Goal: Transaction & Acquisition: Download file/media

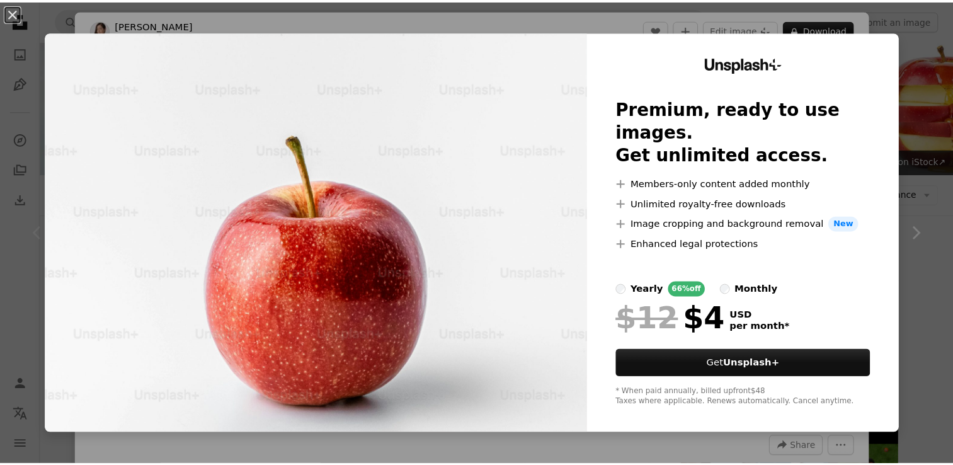
scroll to position [315, 0]
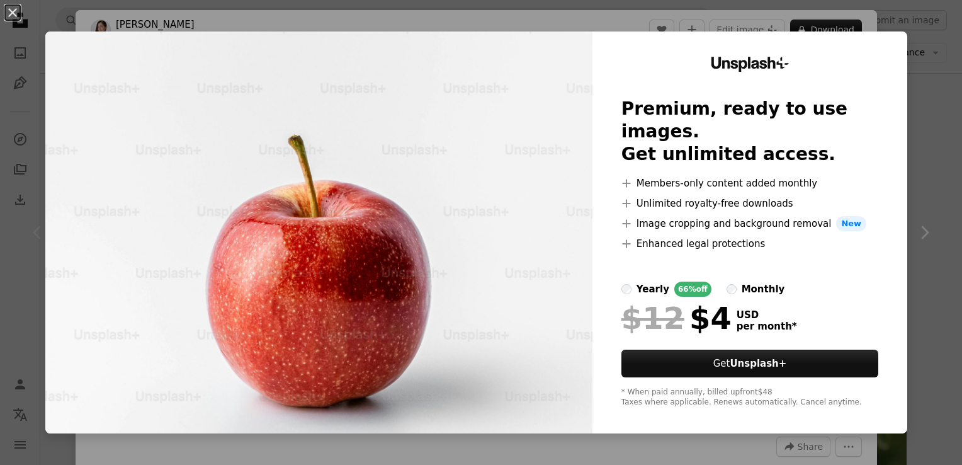
click at [934, 30] on div "An X shape Unsplash+ Premium, ready to use images. Get unlimited access. A plus…" at bounding box center [481, 232] width 962 height 465
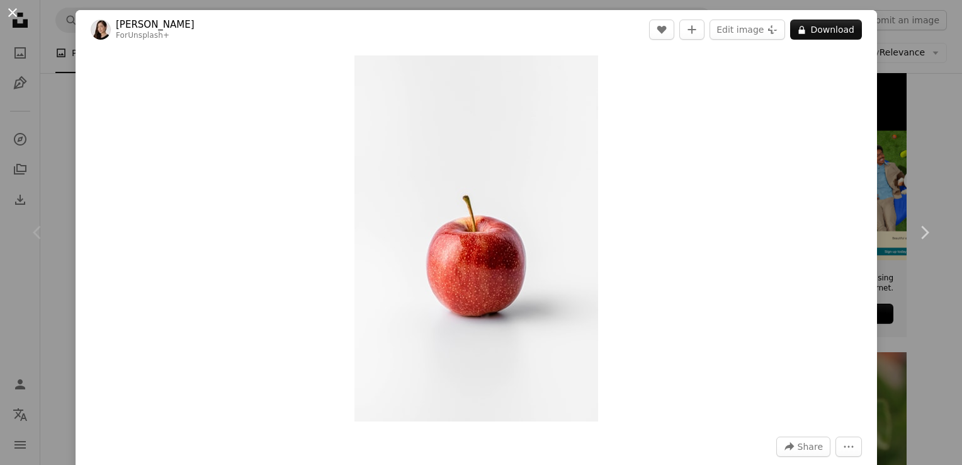
click at [12, 7] on button "An X shape" at bounding box center [12, 12] width 15 height 15
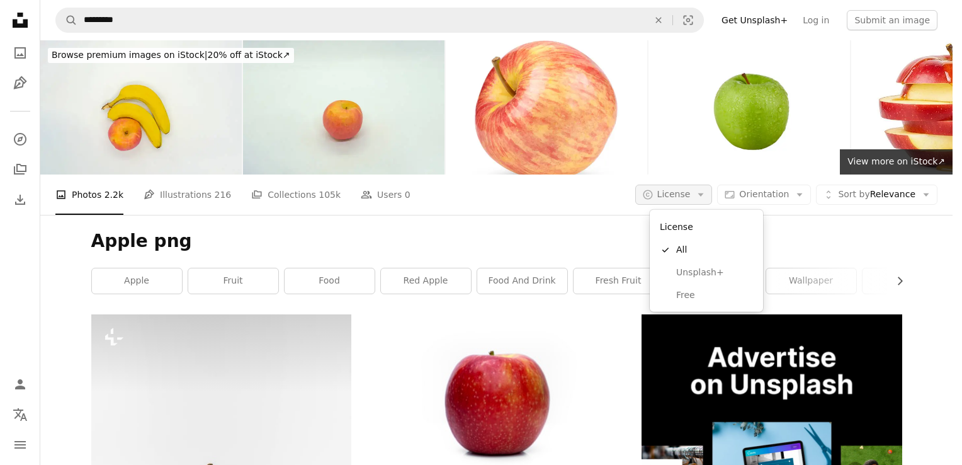
click at [711, 188] on button "A copyright icon © License Arrow down" at bounding box center [673, 194] width 77 height 20
click at [693, 292] on span "Free" at bounding box center [714, 295] width 77 height 13
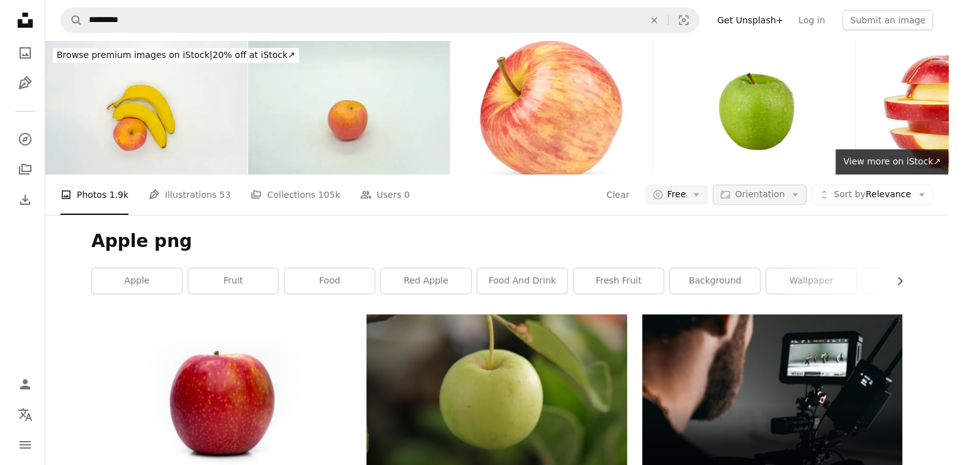
scroll to position [756, 0]
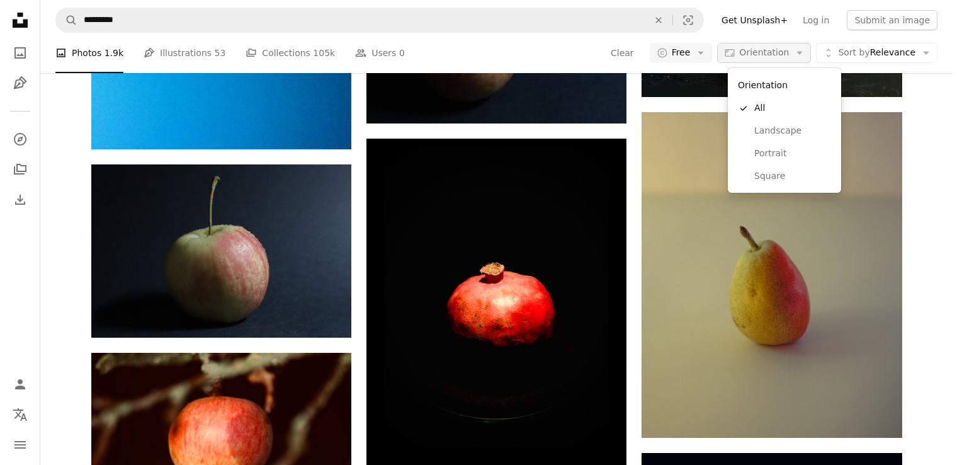
click at [805, 57] on icon "Arrow down" at bounding box center [799, 52] width 11 height 11
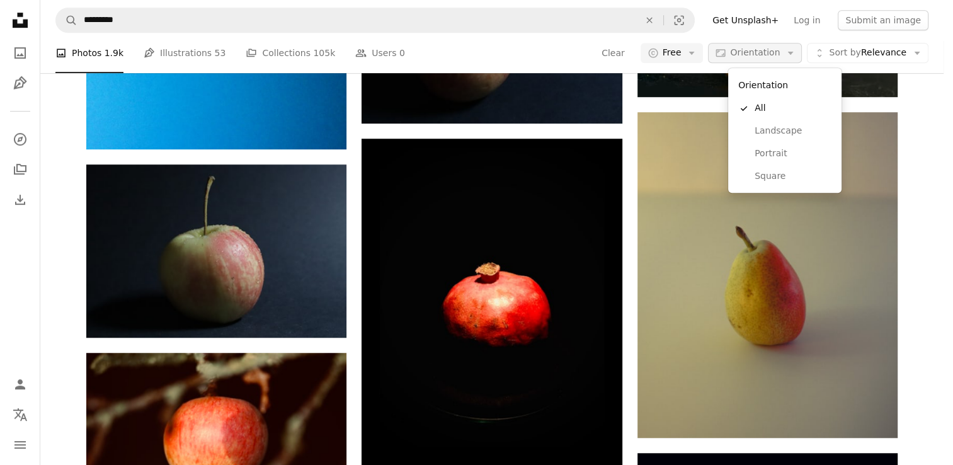
click at [796, 57] on icon "Arrow down" at bounding box center [789, 52] width 11 height 11
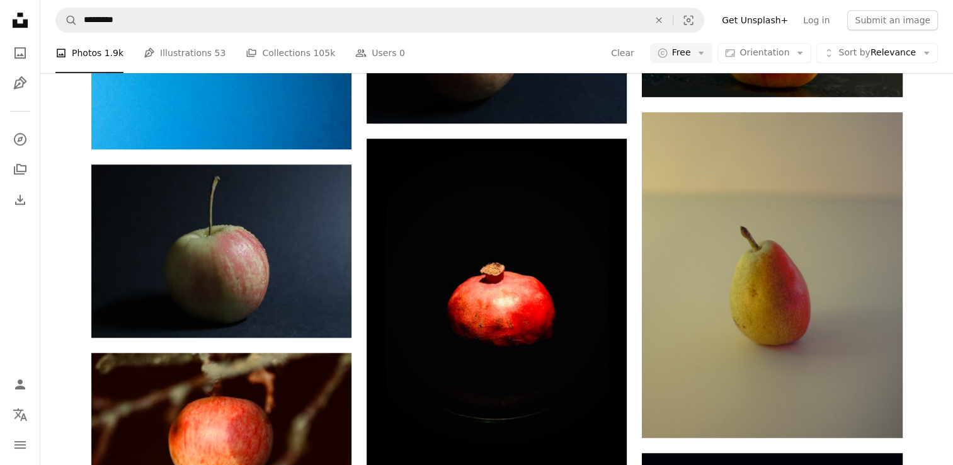
scroll to position [63, 0]
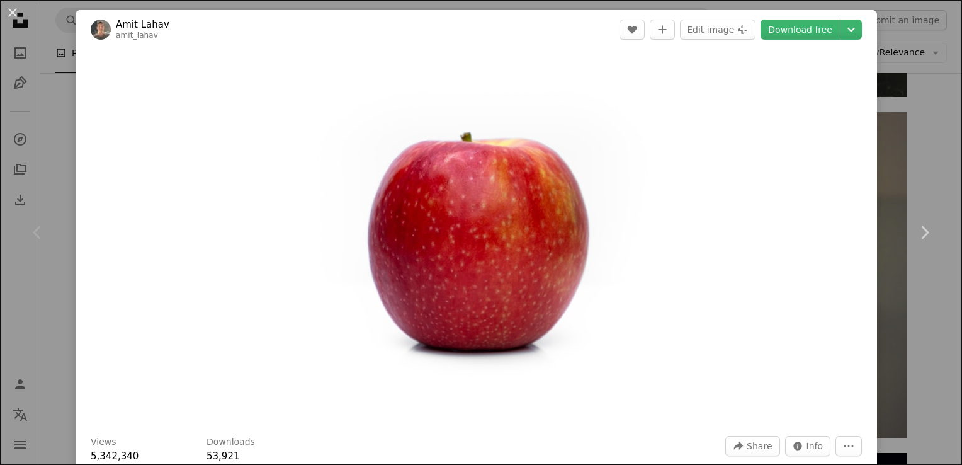
click at [888, 79] on div "An X shape Chevron left Chevron right [PERSON_NAME] amit_lahav A heart A plus s…" at bounding box center [481, 232] width 962 height 465
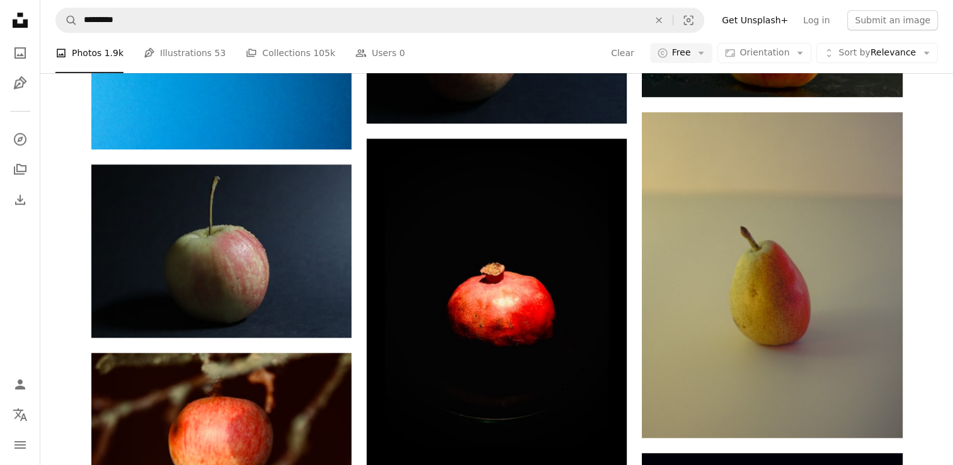
scroll to position [1700, 0]
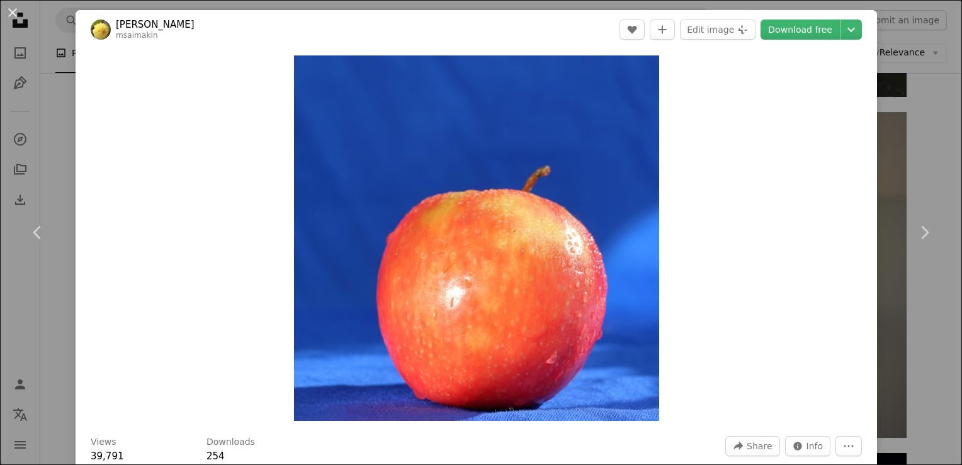
click at [927, 91] on div "An X shape Chevron left Chevron right [PERSON_NAME] msaimakin A heart A plus si…" at bounding box center [481, 232] width 962 height 465
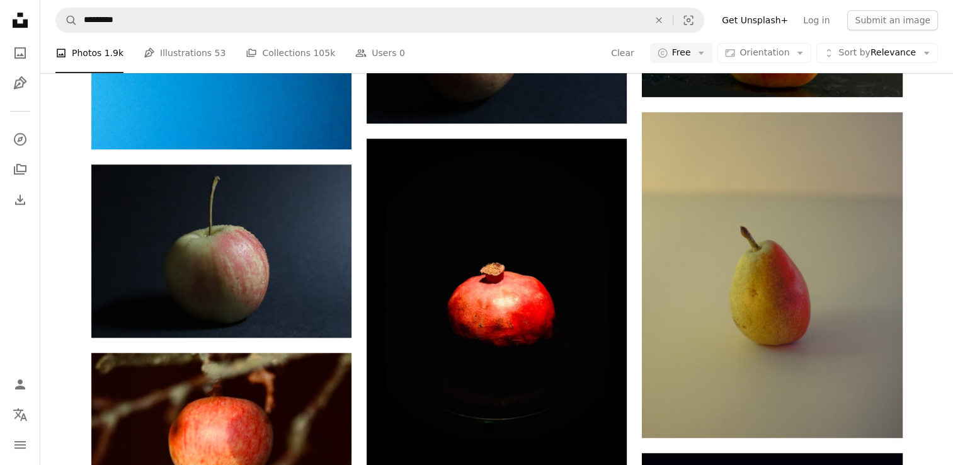
scroll to position [3715, 0]
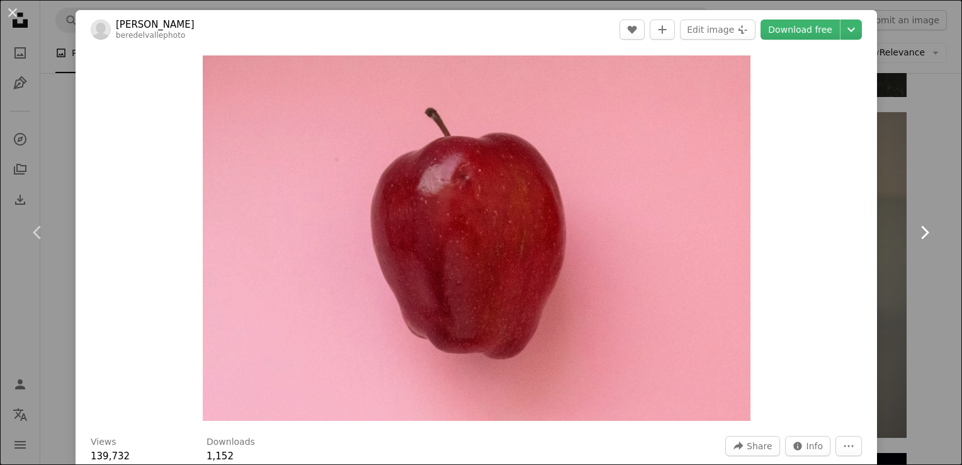
click at [902, 175] on link "Chevron right" at bounding box center [924, 232] width 76 height 121
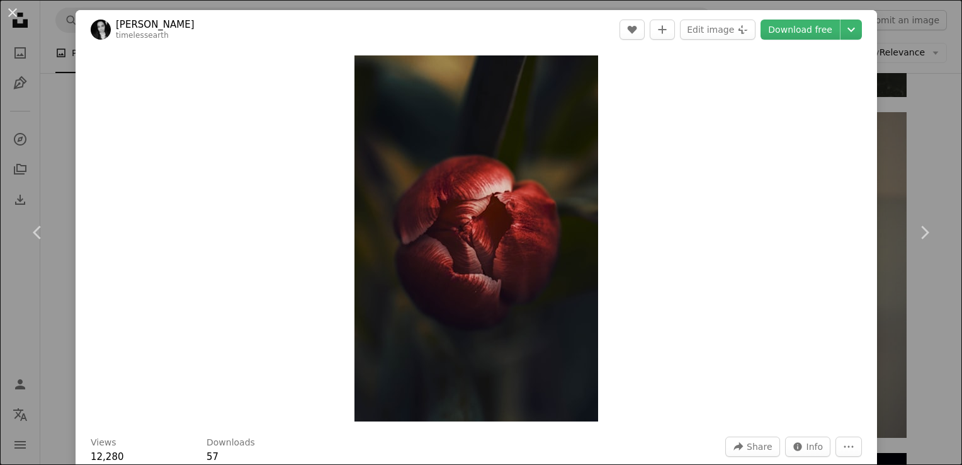
click at [815, 191] on div "Zoom in" at bounding box center [476, 238] width 801 height 378
click at [750, 218] on div "Zoom in" at bounding box center [476, 238] width 801 height 378
click at [886, 217] on link "Chevron right" at bounding box center [924, 232] width 76 height 121
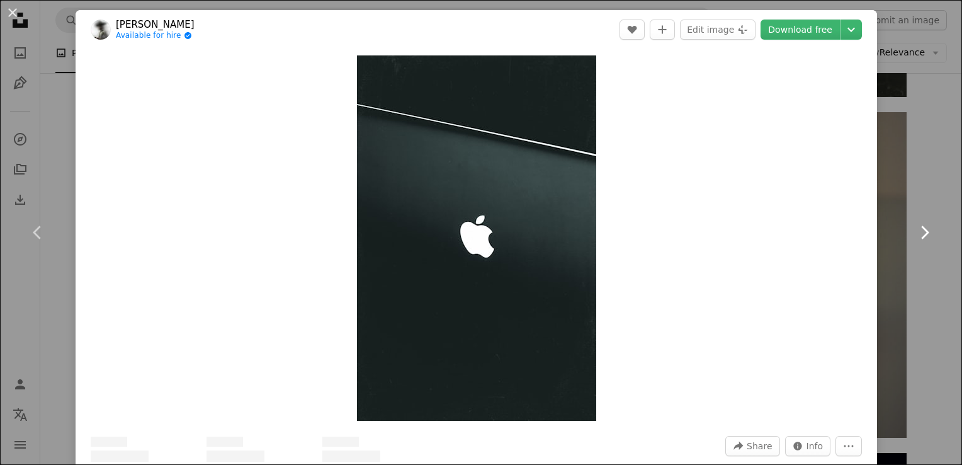
click at [886, 217] on link "Chevron right" at bounding box center [924, 232] width 76 height 121
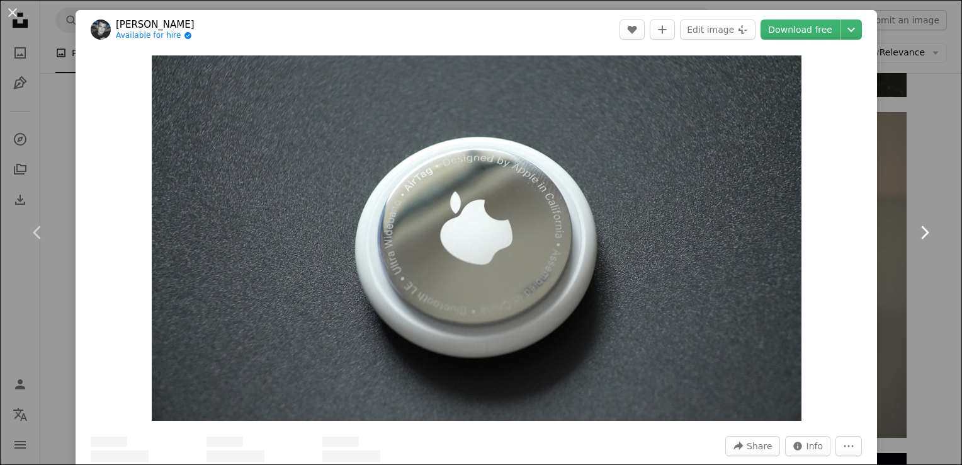
click at [886, 217] on link "Chevron right" at bounding box center [924, 232] width 76 height 121
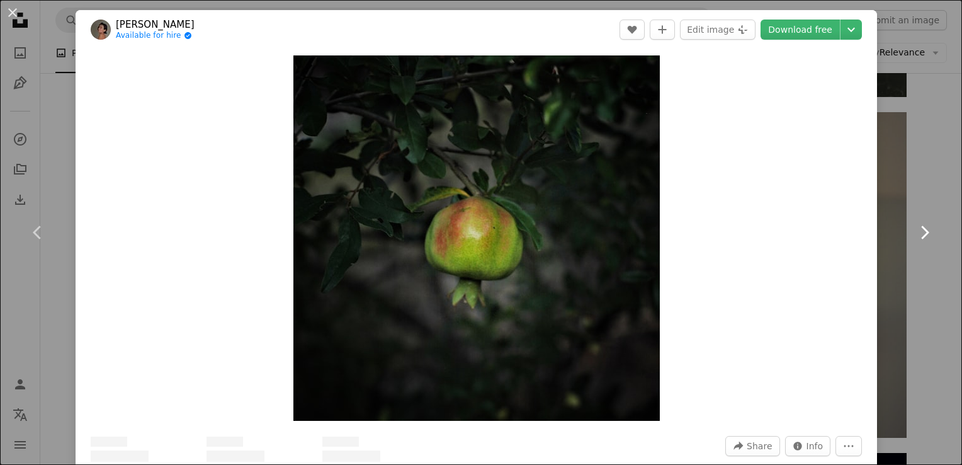
click at [886, 217] on link "Chevron right" at bounding box center [924, 232] width 76 height 121
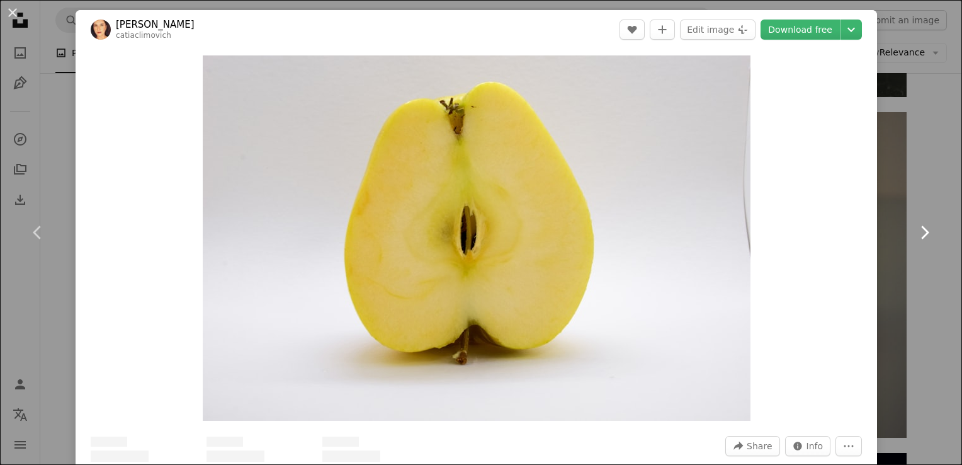
click at [886, 217] on link "Chevron right" at bounding box center [924, 232] width 76 height 121
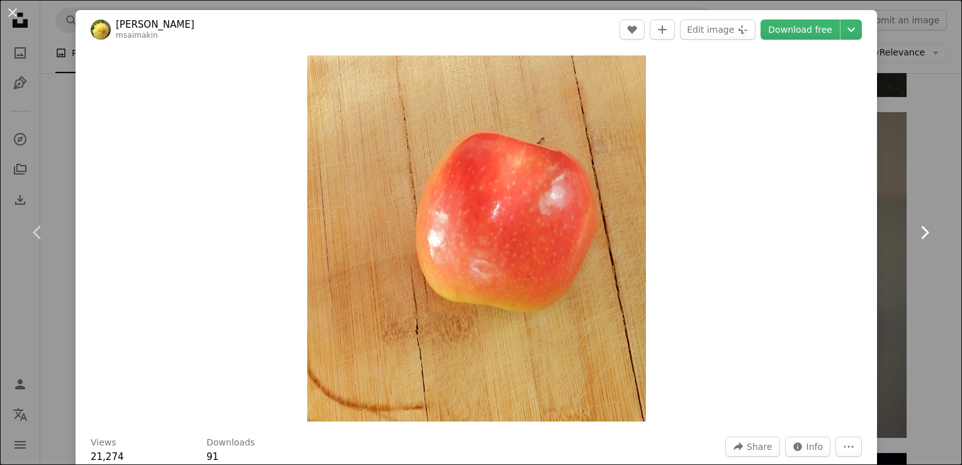
click at [886, 217] on link "Chevron right" at bounding box center [924, 232] width 76 height 121
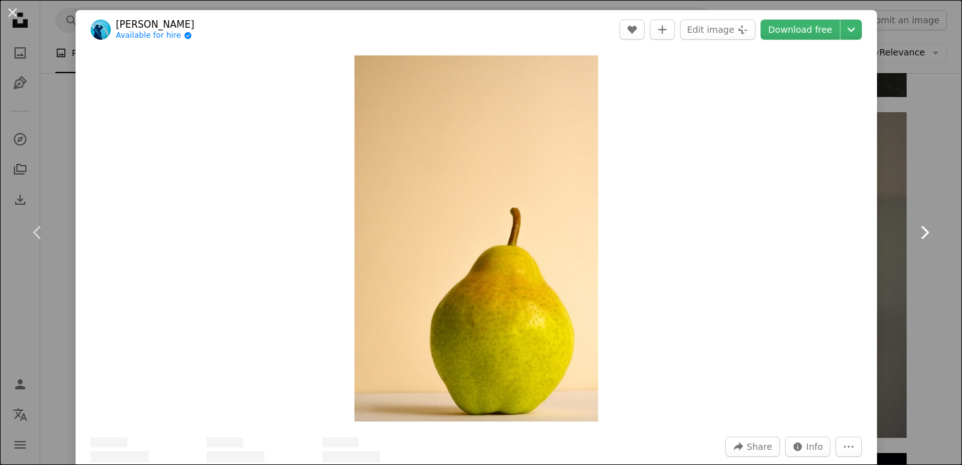
click at [886, 217] on link "Chevron right" at bounding box center [924, 232] width 76 height 121
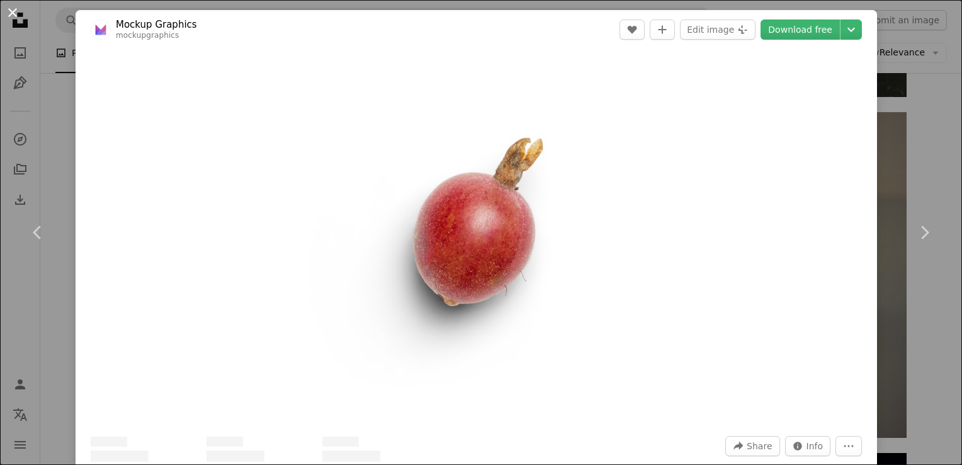
click at [9, 11] on button "An X shape" at bounding box center [12, 12] width 15 height 15
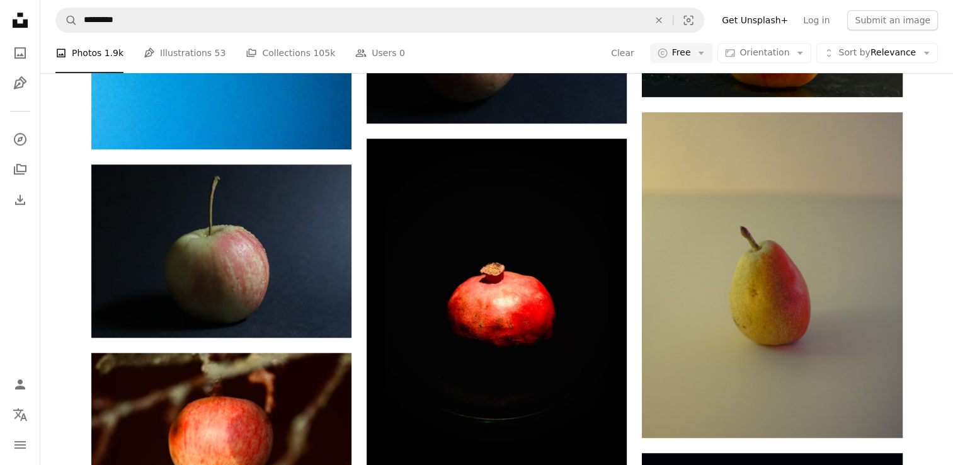
scroll to position [1700, 0]
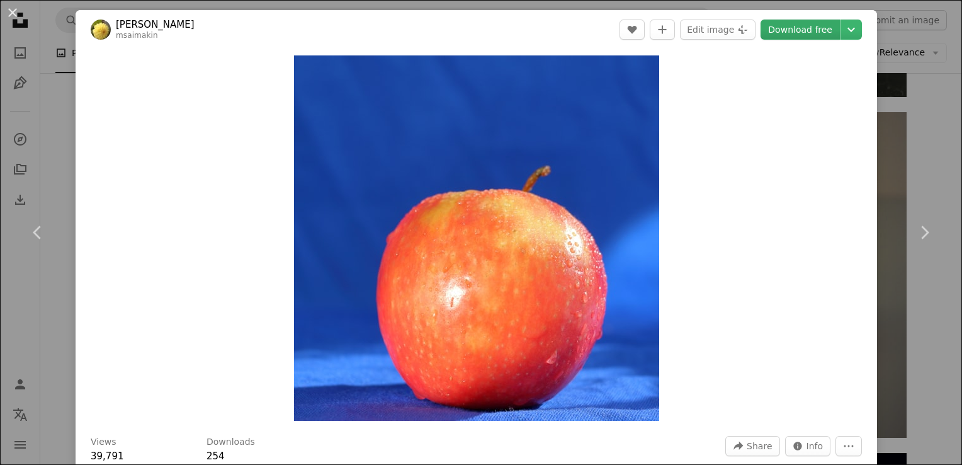
click at [783, 30] on link "Download free" at bounding box center [800, 30] width 79 height 20
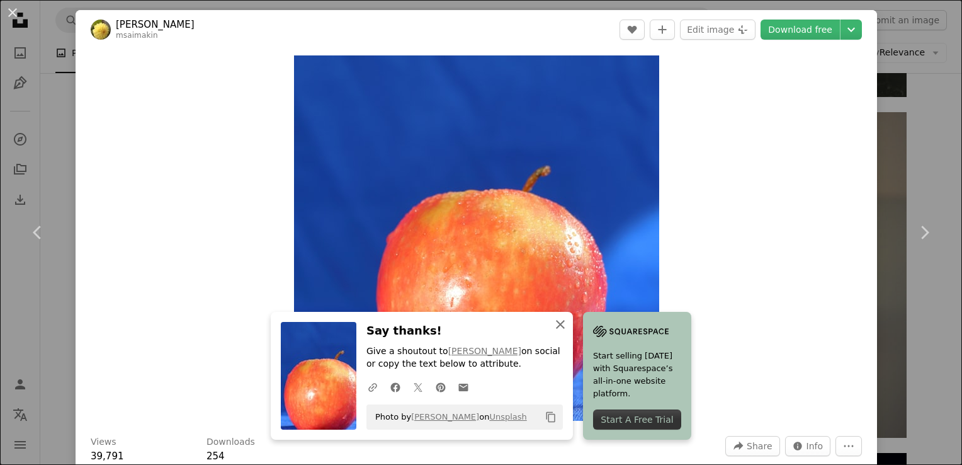
click at [559, 320] on icon "An X shape" at bounding box center [560, 324] width 15 height 15
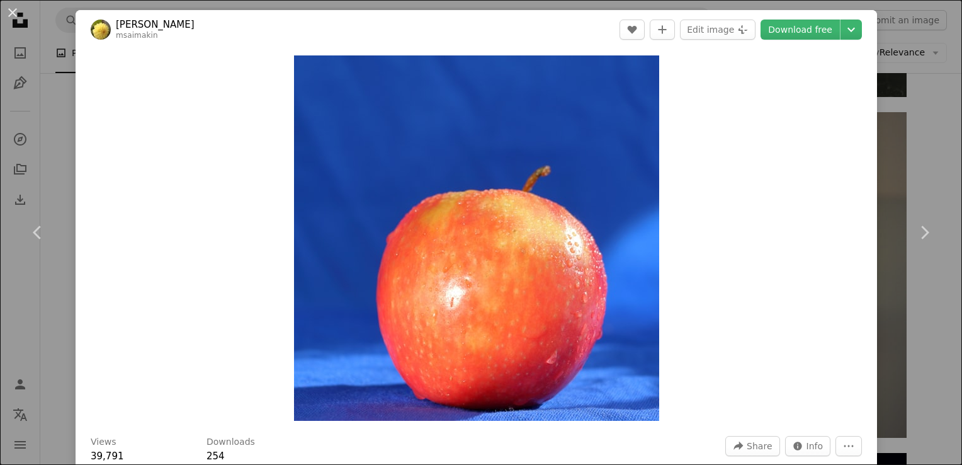
click at [883, 140] on div "An X shape Chevron left Chevron right [PERSON_NAME] msaimakin A heart A plus si…" at bounding box center [481, 232] width 962 height 465
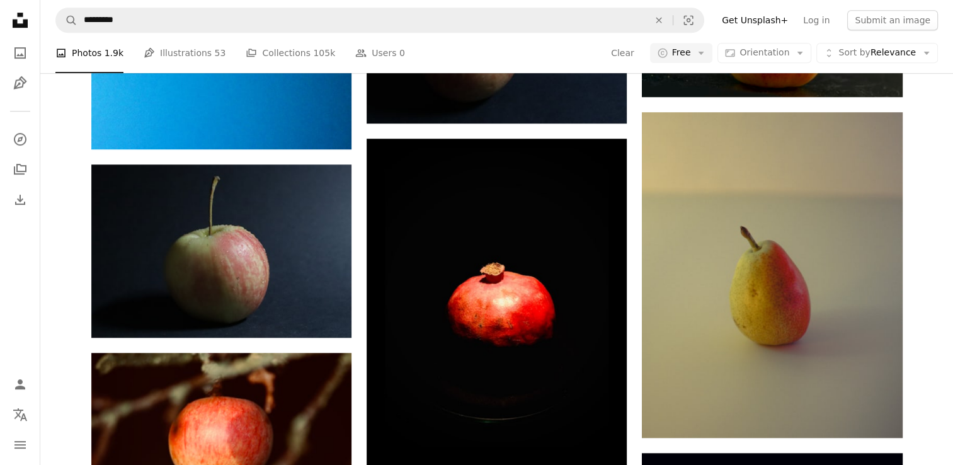
scroll to position [1322, 0]
